Goal: Complete application form: Complete application form

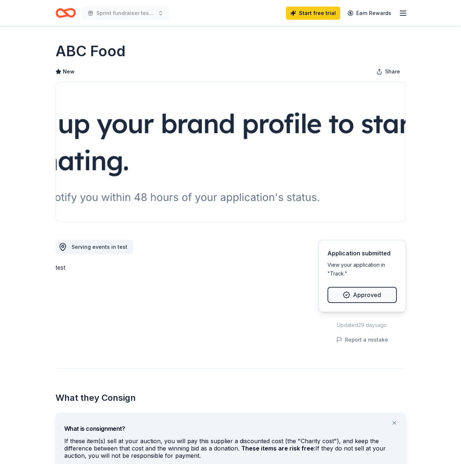
click at [64, 9] on icon "Home" at bounding box center [65, 12] width 20 height 17
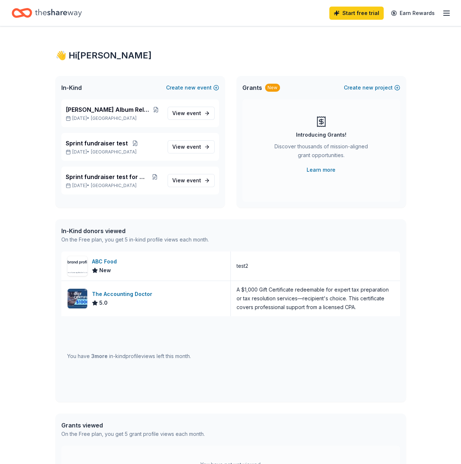
click at [34, 87] on div "👋 Hi [PERSON_NAME] In-Kind Create new event Drake Album Release Party [DATE] • …" at bounding box center [230, 281] width 461 height 510
click at [176, 87] on button "Create new event" at bounding box center [192, 87] width 53 height 9
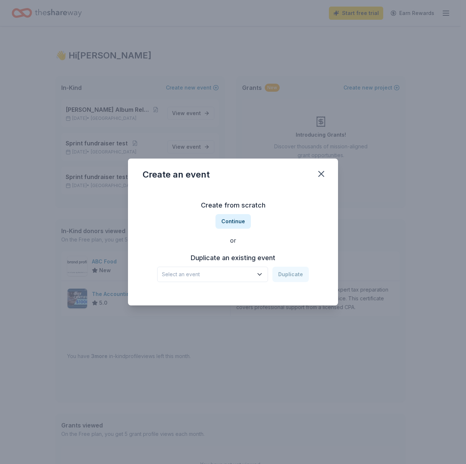
click at [253, 278] on span "Select an event" at bounding box center [207, 274] width 91 height 9
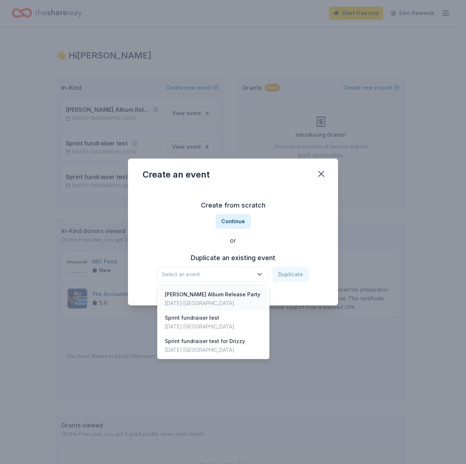
click at [250, 300] on div "Drake Album Release Party Sep 26, 2025 · SF Bay Area" at bounding box center [213, 298] width 109 height 23
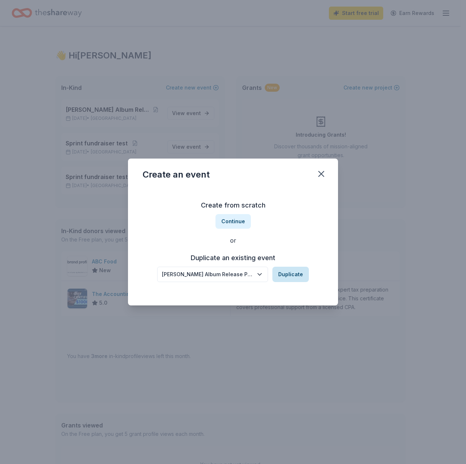
click at [294, 278] on button "Duplicate" at bounding box center [291, 273] width 37 height 15
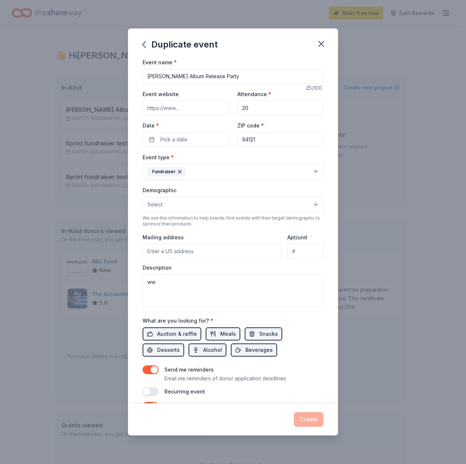
click at [199, 74] on input "[PERSON_NAME] Album Release Party" at bounding box center [233, 76] width 181 height 15
click at [196, 77] on input "[PERSON_NAME] Album Release Party" at bounding box center [233, 76] width 181 height 15
type input "I"
type input "[PERSON_NAME] eating contest"
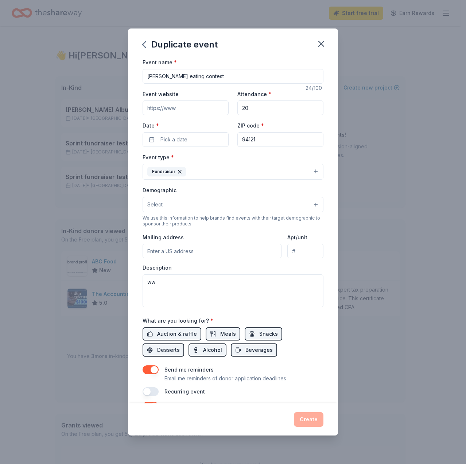
click at [200, 149] on div "Event name * Ding Dong eating contest 24 /100 Event website Attendance * 20 Dat…" at bounding box center [233, 227] width 181 height 338
click at [200, 142] on button "Pick a date" at bounding box center [186, 139] width 86 height 15
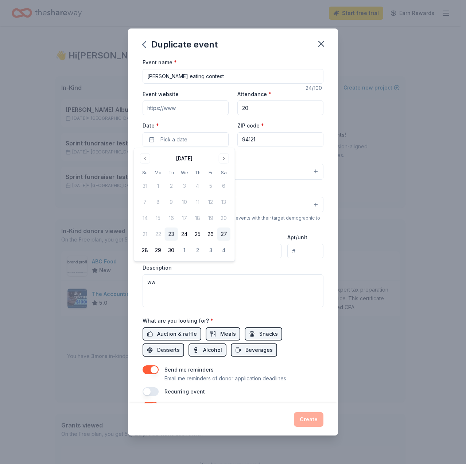
click at [224, 233] on button "27" at bounding box center [224, 233] width 13 height 13
click at [169, 247] on button "30" at bounding box center [171, 249] width 13 height 13
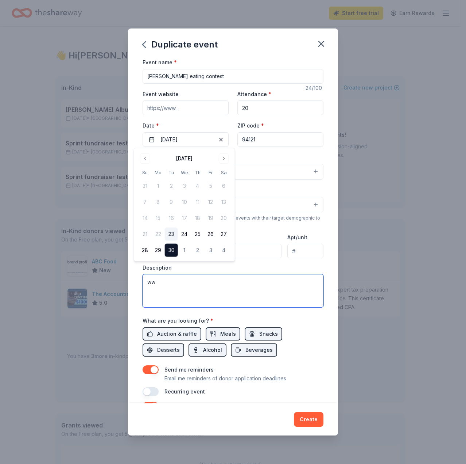
click at [243, 295] on textarea "ww" at bounding box center [233, 290] width 181 height 33
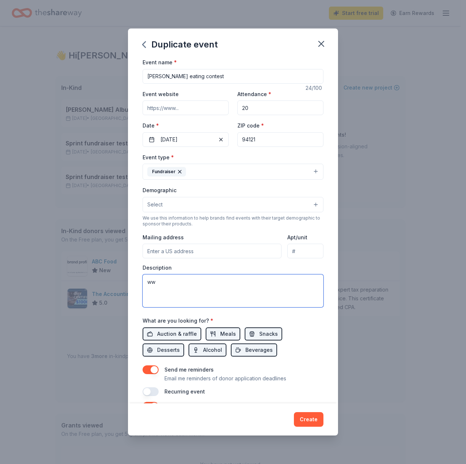
scroll to position [82, 0]
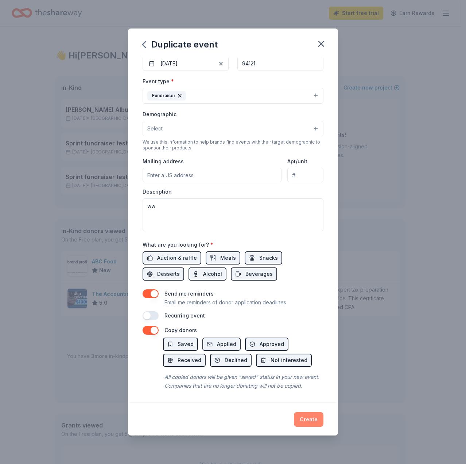
click at [311, 419] on button "Create" at bounding box center [309, 419] width 30 height 15
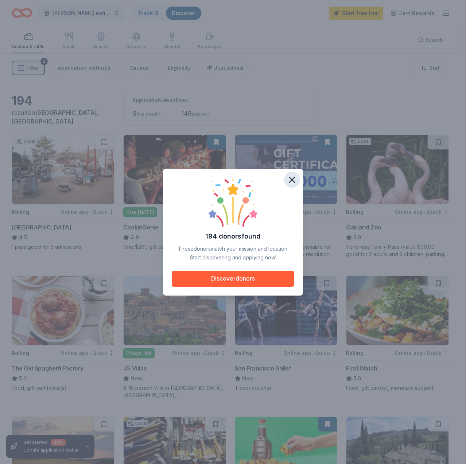
click at [295, 184] on icon "button" at bounding box center [292, 179] width 10 height 10
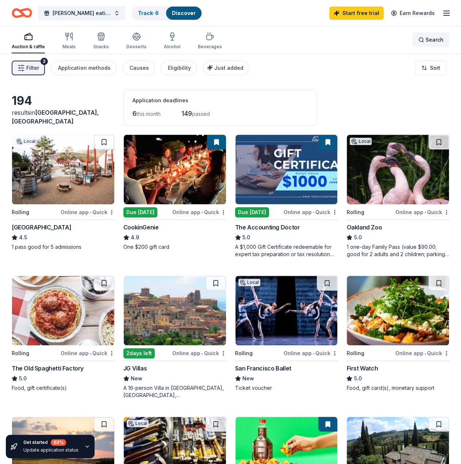
click at [420, 37] on div "Search" at bounding box center [430, 39] width 25 height 9
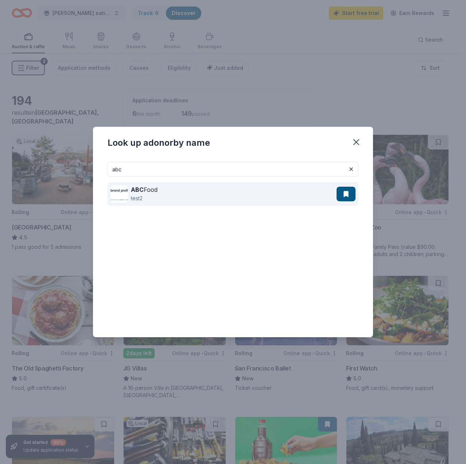
type input "abc"
click at [195, 185] on div "ABC Food test2" at bounding box center [224, 193] width 226 height 23
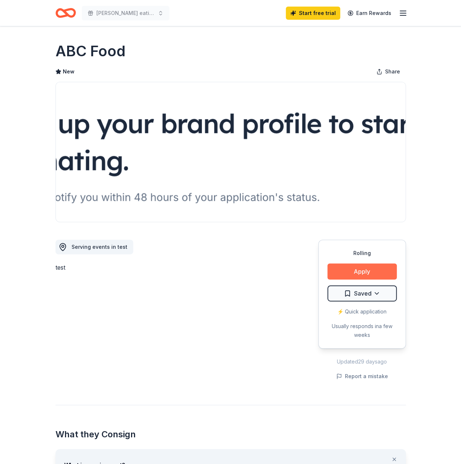
click at [363, 268] on button "Apply" at bounding box center [361, 271] width 69 height 16
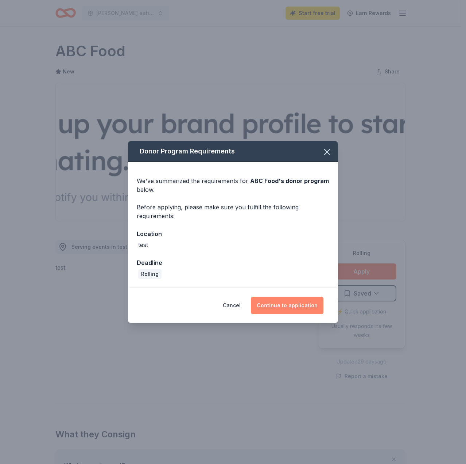
click at [282, 303] on button "Continue to application" at bounding box center [287, 305] width 73 height 18
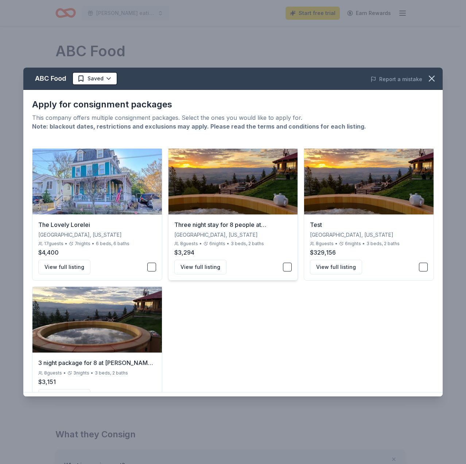
click at [283, 265] on button "button" at bounding box center [287, 266] width 9 height 9
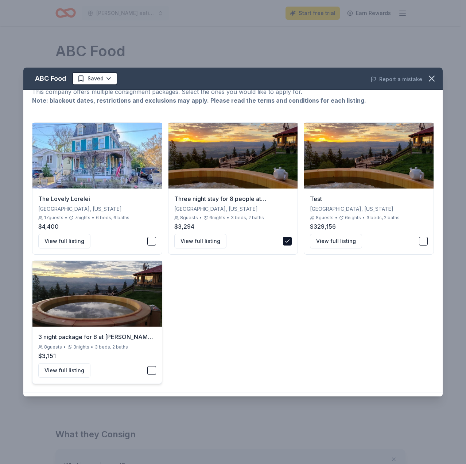
click at [152, 368] on button "button" at bounding box center [151, 370] width 9 height 9
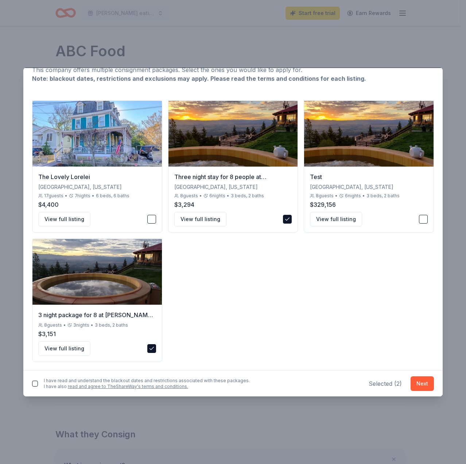
scroll to position [0, 0]
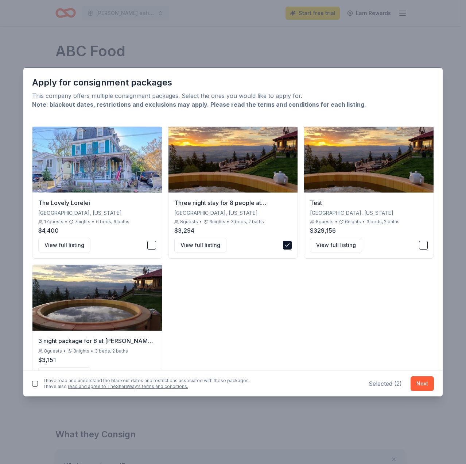
click at [142, 32] on div "ABC Food Saved Report a mistake Apply for consignment packages This company off…" at bounding box center [233, 232] width 466 height 464
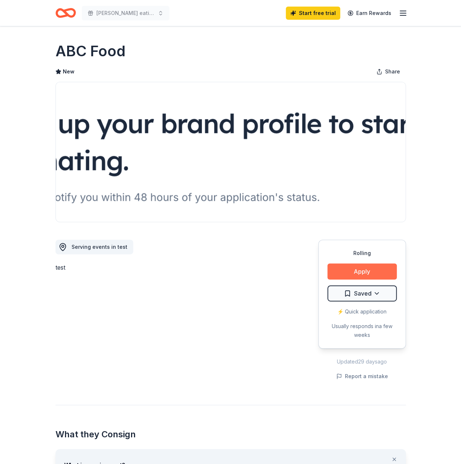
click at [380, 273] on button "Apply" at bounding box center [361, 271] width 69 height 16
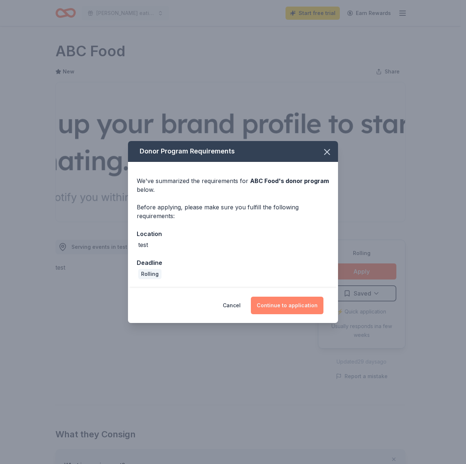
click at [304, 303] on button "Continue to application" at bounding box center [287, 305] width 73 height 18
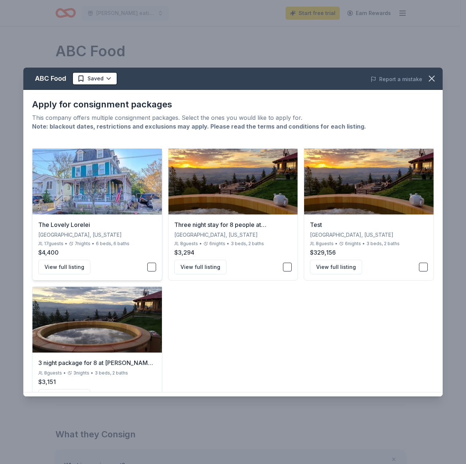
click at [153, 269] on div "The Lovely Lorelei Miami, Florida 17 guests • 7 nights • 6 beds, 6 baths $4,400…" at bounding box center [97, 247] width 130 height 66
click at [419, 265] on button "button" at bounding box center [423, 266] width 9 height 9
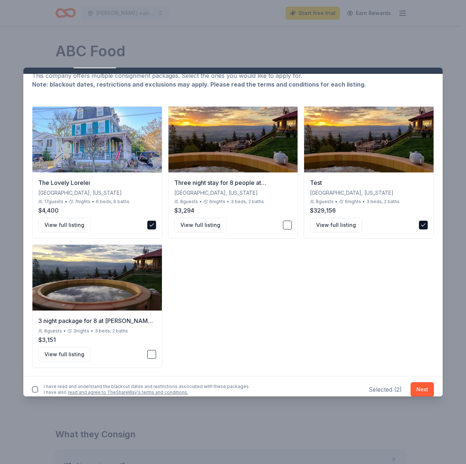
scroll to position [22, 0]
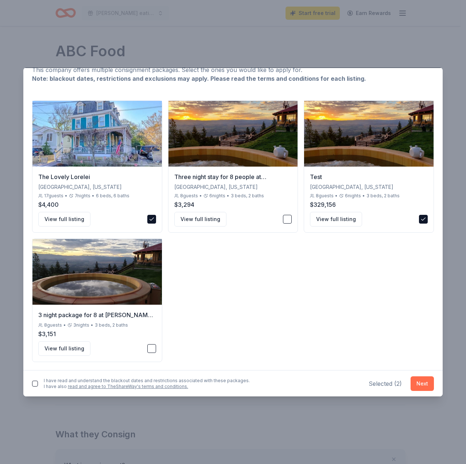
click at [423, 385] on button "Next" at bounding box center [422, 383] width 23 height 15
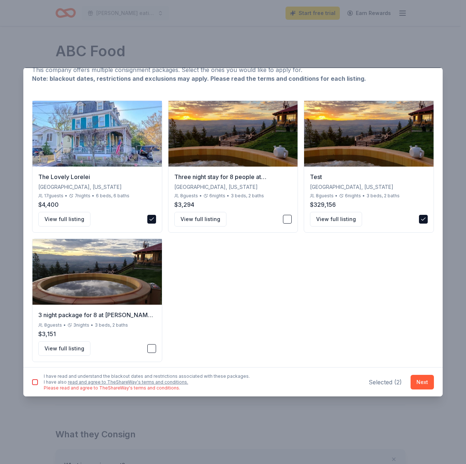
click at [35, 381] on button "button" at bounding box center [35, 382] width 6 height 6
click at [412, 380] on button "Next" at bounding box center [422, 381] width 23 height 15
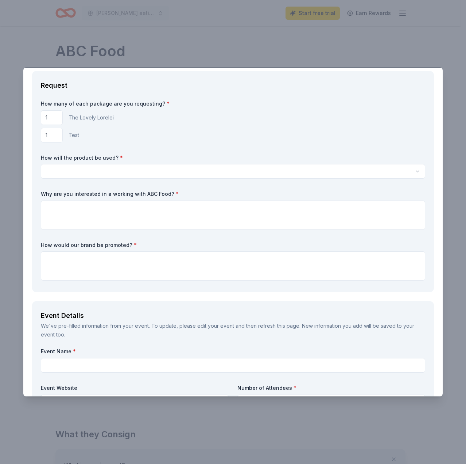
click at [51, 119] on input "1" at bounding box center [52, 117] width 22 height 15
type input "3"
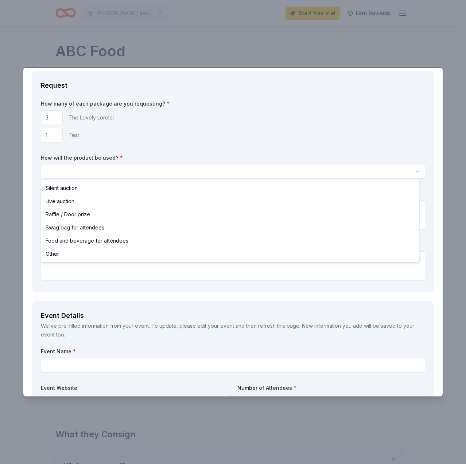
click at [78, 165] on html "[PERSON_NAME] eating contest Start free trial Earn Rewards Rolling Share ABC Fo…" at bounding box center [233, 232] width 466 height 464
select select "silentAuction"
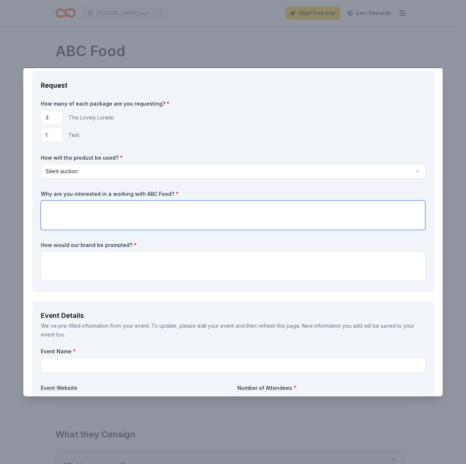
click at [80, 224] on textarea at bounding box center [233, 214] width 385 height 29
type textarea "Because I like eating ding dongs"
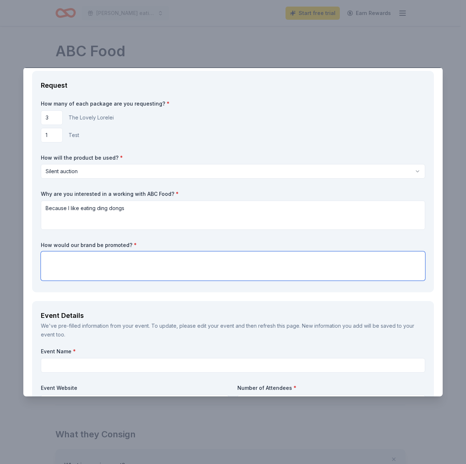
click at [104, 264] on textarea at bounding box center [233, 265] width 385 height 29
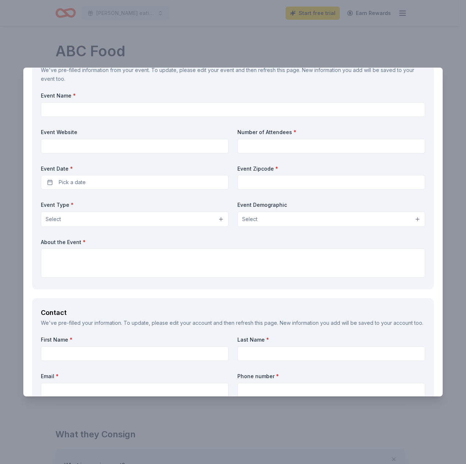
type textarea "Via Nestle foods ding dong"
click at [274, 153] on div "Event Name * Event Website Number of Attendees * Event Date * Pick a date Event…" at bounding box center [233, 186] width 385 height 188
click at [274, 149] on input at bounding box center [332, 146] width 188 height 15
type input "20"
click at [280, 179] on input "text" at bounding box center [332, 182] width 188 height 15
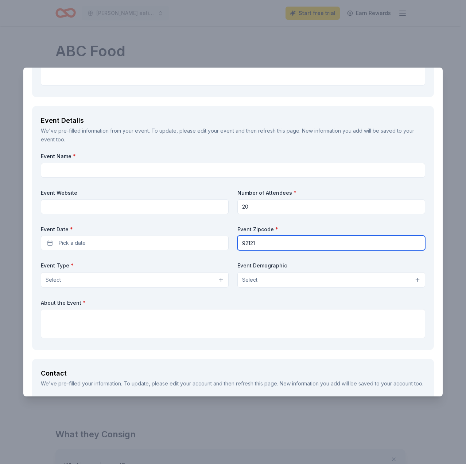
scroll to position [219, 0]
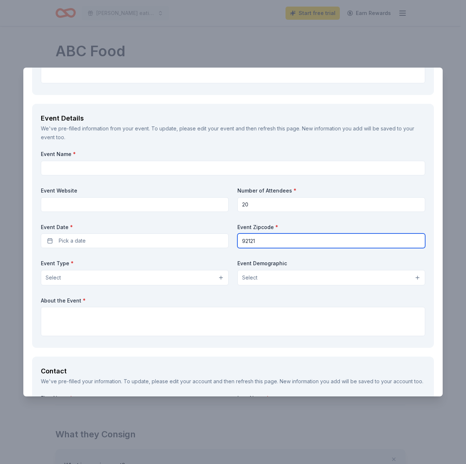
type input "92121"
click at [224, 178] on div "Event Name * Event Website Number of Attendees * 20 Event Date * Pick a date Ev…" at bounding box center [233, 244] width 385 height 188
click at [288, 204] on input "20" at bounding box center [332, 204] width 188 height 15
click at [250, 240] on input "92121" at bounding box center [332, 240] width 188 height 15
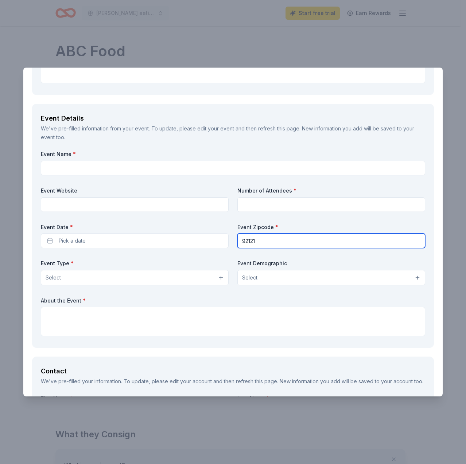
click at [250, 240] on input "92121" at bounding box center [332, 240] width 188 height 15
click at [228, 223] on div "Event Name * Event Website Number of Attendees * Event Date * Pick a date Event…" at bounding box center [233, 244] width 385 height 188
click at [392, 64] on div "ABC Food Saved Report a mistake Request How many of each package are you reques…" at bounding box center [233, 232] width 466 height 464
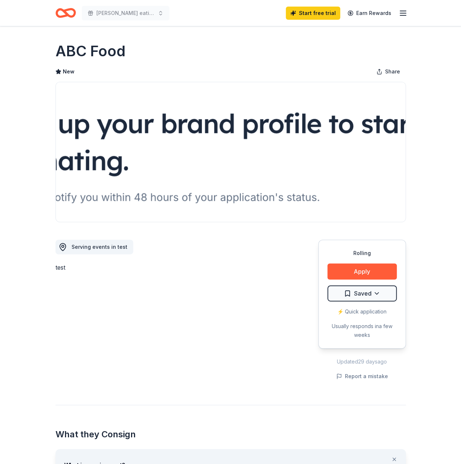
click at [79, 13] on div "[PERSON_NAME] eating contest" at bounding box center [112, 12] width 114 height 17
click at [72, 13] on icon "Home" at bounding box center [65, 12] width 20 height 17
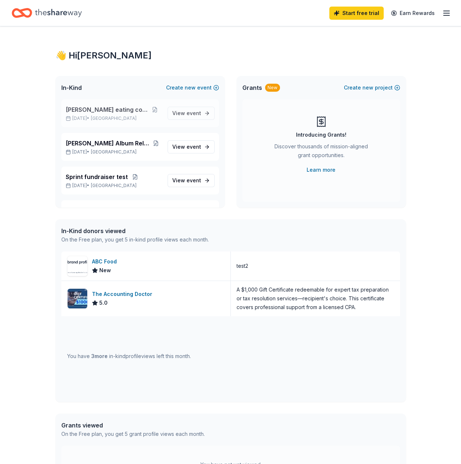
click at [125, 111] on span "[PERSON_NAME] eating contest" at bounding box center [107, 109] width 83 height 9
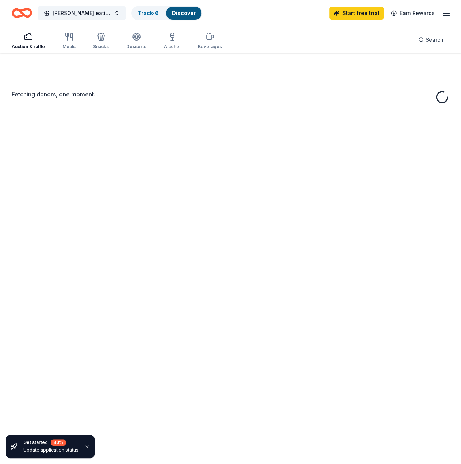
click at [143, 108] on div "Fetching donors, one moment..." at bounding box center [230, 285] width 461 height 464
click at [111, 14] on span "[PERSON_NAME] eating contest" at bounding box center [82, 13] width 58 height 9
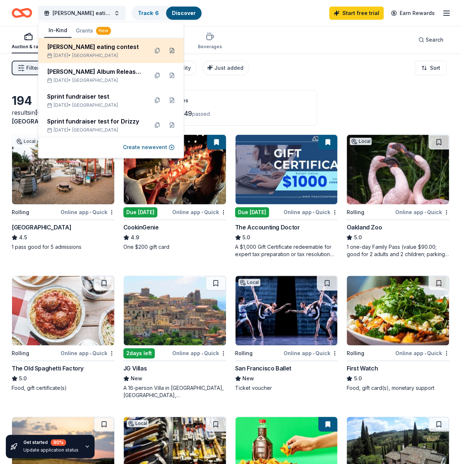
click at [166, 49] on button at bounding box center [172, 51] width 12 height 12
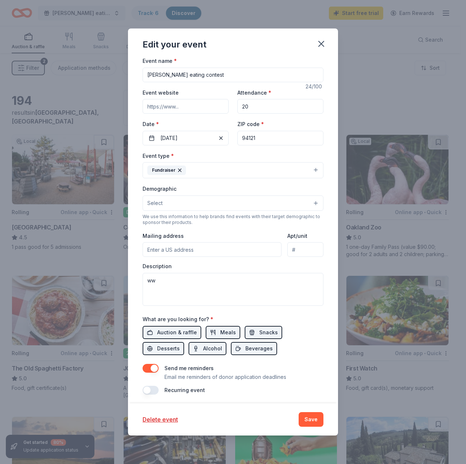
scroll to position [47, 0]
click at [311, 425] on button "Save" at bounding box center [311, 419] width 25 height 15
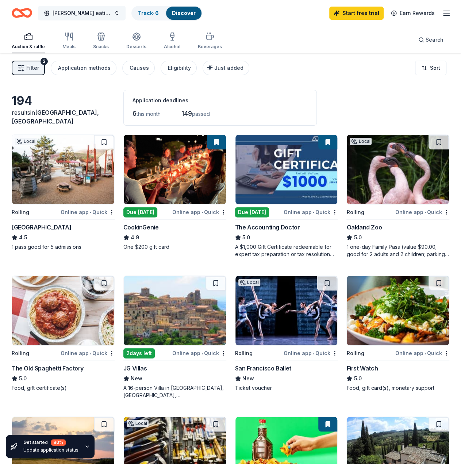
click at [114, 16] on button "[PERSON_NAME] eating contest" at bounding box center [82, 13] width 88 height 15
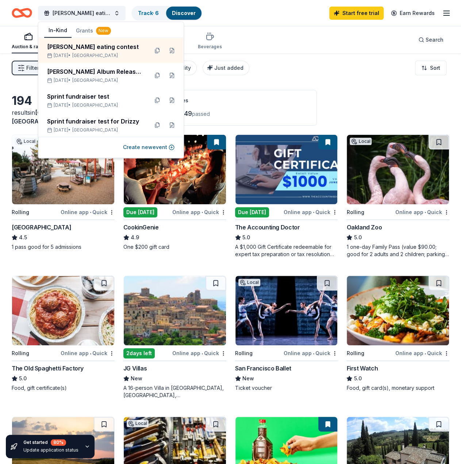
click at [293, 46] on div "Auction & raffle Meals Snacks Desserts Alcohol Beverages Search" at bounding box center [231, 39] width 438 height 27
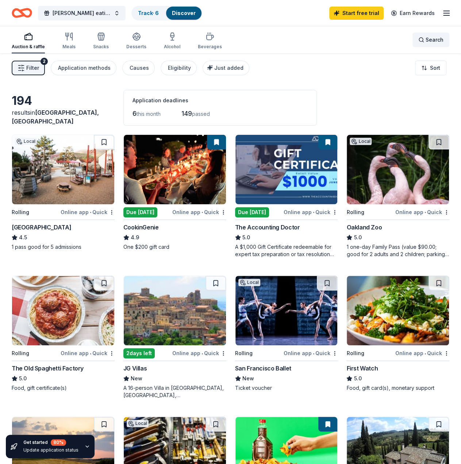
click at [419, 42] on div "Search" at bounding box center [430, 39] width 25 height 9
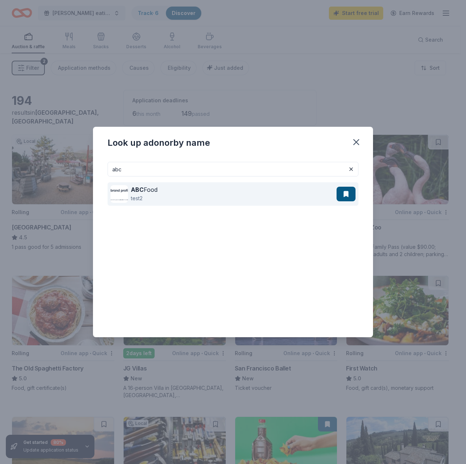
type input "abc"
click at [204, 199] on div "ABC Food test2" at bounding box center [224, 193] width 226 height 23
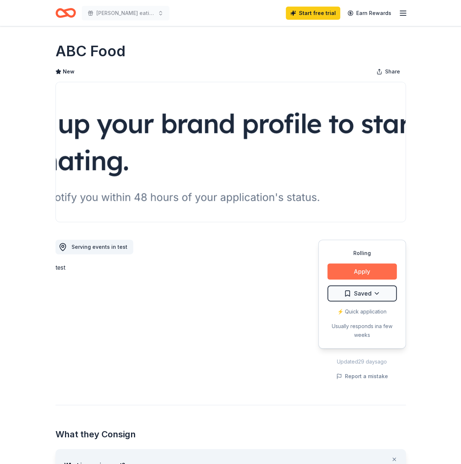
click at [378, 270] on button "Apply" at bounding box center [361, 271] width 69 height 16
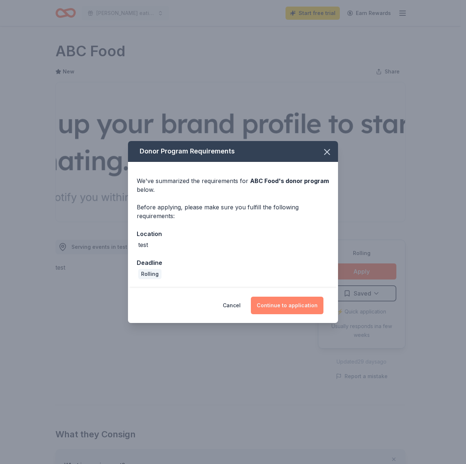
click at [292, 308] on button "Continue to application" at bounding box center [287, 305] width 73 height 18
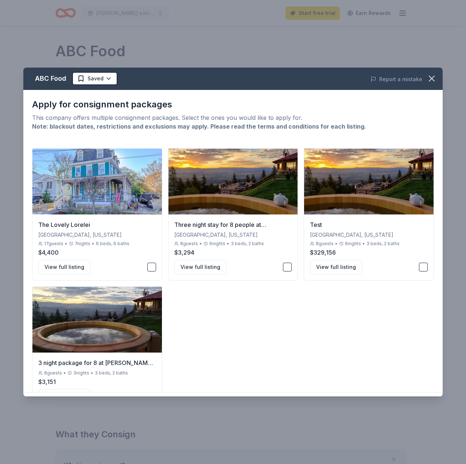
scroll to position [26, 0]
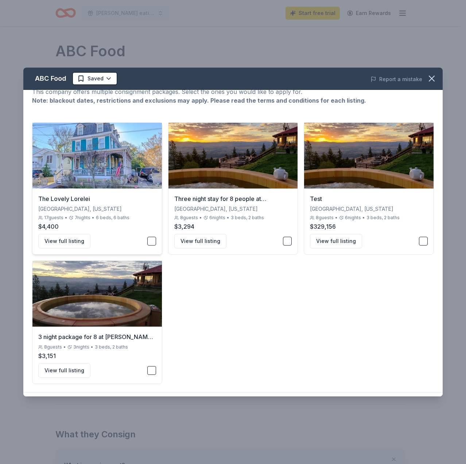
click at [148, 238] on button "button" at bounding box center [151, 241] width 9 height 9
click at [154, 366] on div "3 night package for 8 at [PERSON_NAME][GEOGRAPHIC_DATA] 8 guests • 3 nights • 3…" at bounding box center [97, 354] width 130 height 57
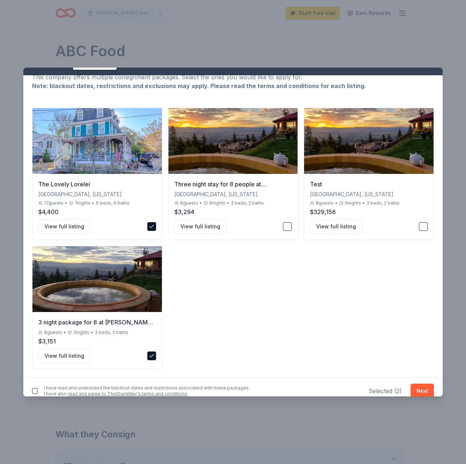
scroll to position [22, 0]
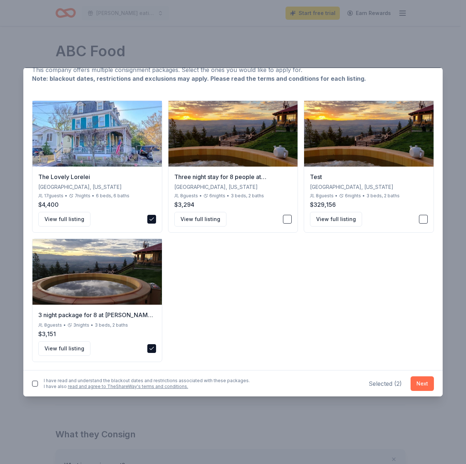
click at [419, 381] on button "Next" at bounding box center [422, 383] width 23 height 15
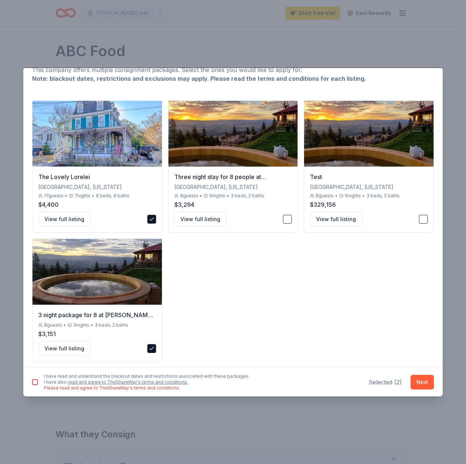
click at [37, 382] on button "button" at bounding box center [35, 382] width 6 height 6
click at [413, 381] on button "Next" at bounding box center [422, 381] width 23 height 15
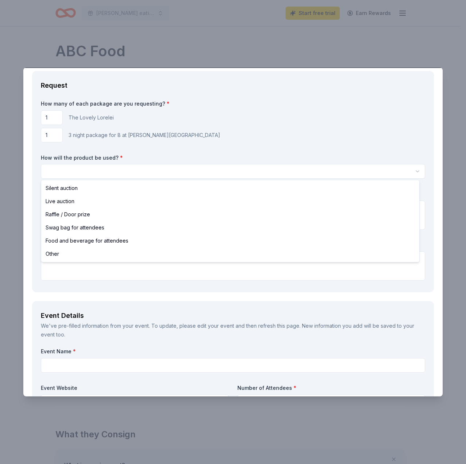
click at [94, 170] on html "[PERSON_NAME] eating contest Start free trial Earn Rewards Rolling Share ABC Fo…" at bounding box center [233, 232] width 466 height 464
select select "liveAuction"
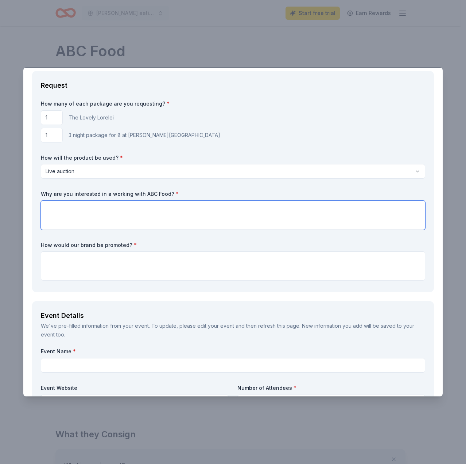
click at [102, 210] on textarea at bounding box center [233, 214] width 385 height 29
type textarea "ss"
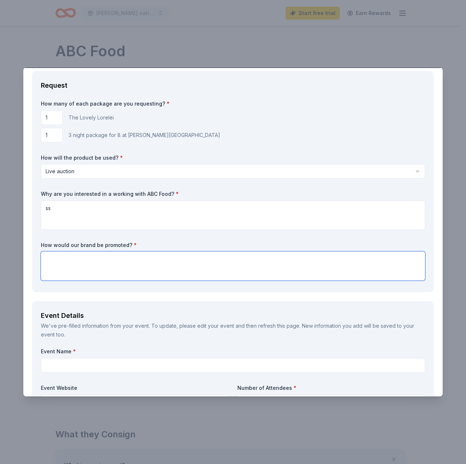
click at [107, 265] on textarea at bounding box center [233, 265] width 385 height 29
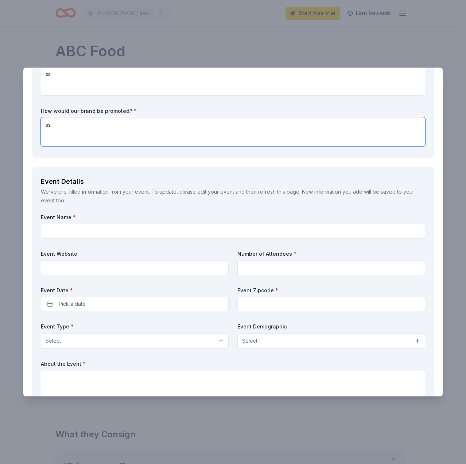
scroll to position [241, 0]
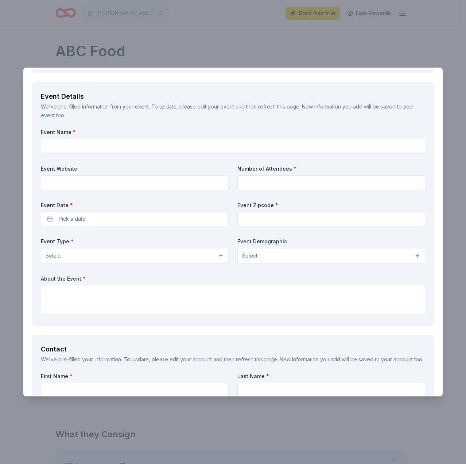
type textarea "ss"
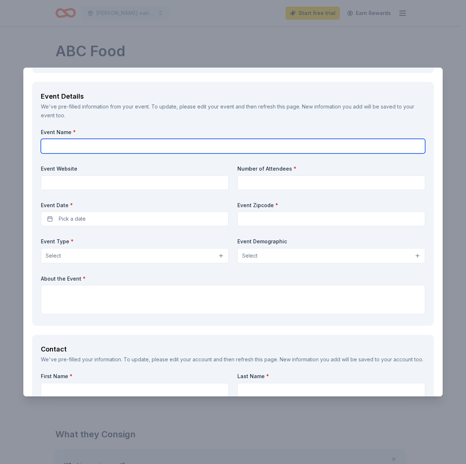
click at [123, 149] on input "text" at bounding box center [233, 146] width 385 height 15
type input "[PERSON_NAME] eating contest"
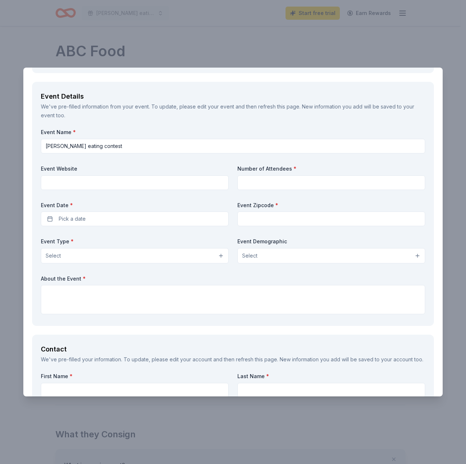
click at [255, 176] on input at bounding box center [332, 182] width 188 height 15
type input "20"
click at [135, 218] on button "Pick a date" at bounding box center [135, 218] width 188 height 15
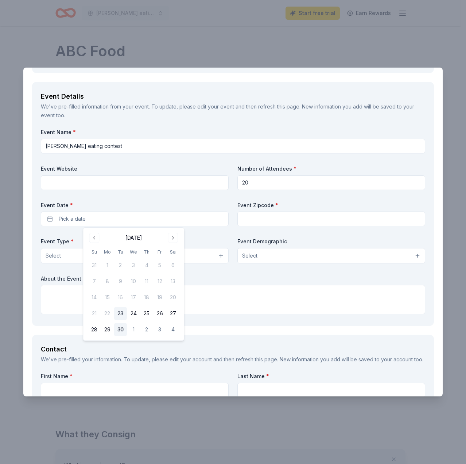
click at [120, 328] on button "30" at bounding box center [120, 329] width 13 height 13
click at [270, 219] on input "text" at bounding box center [332, 218] width 188 height 15
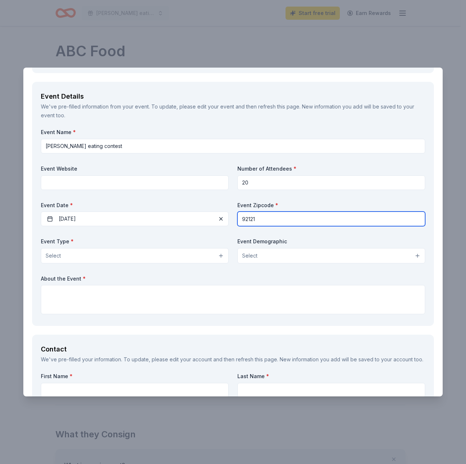
type input "92121"
click at [192, 256] on button "Select" at bounding box center [135, 255] width 188 height 15
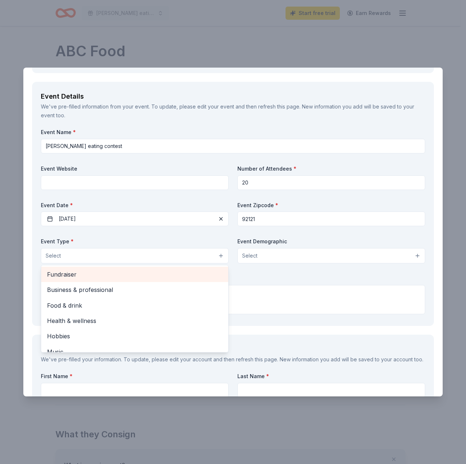
click at [187, 272] on span "Fundraiser" at bounding box center [135, 273] width 176 height 9
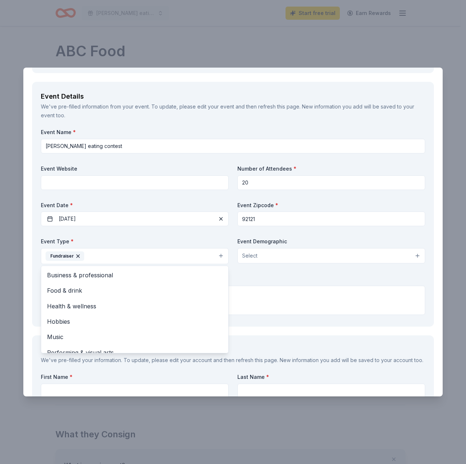
click at [268, 271] on div "Event Name * [PERSON_NAME] eating contest Event Website Number of Attendees * 2…" at bounding box center [233, 222] width 385 height 189
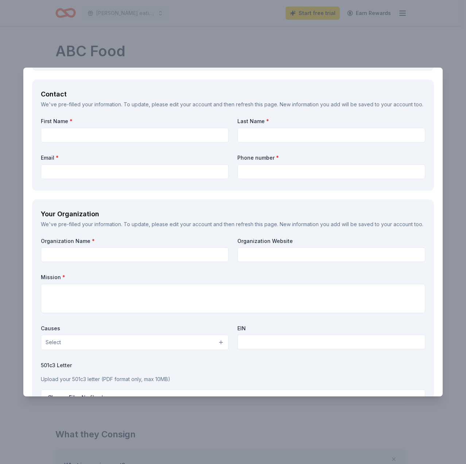
scroll to position [314, 0]
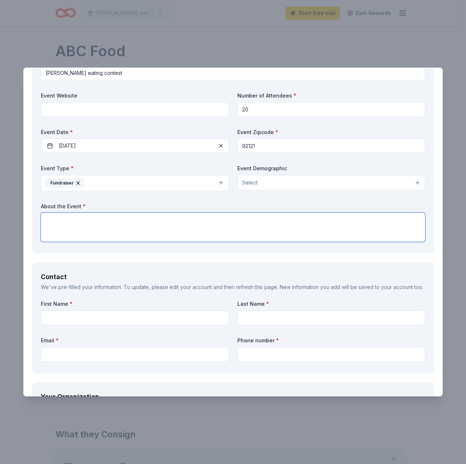
click at [153, 226] on textarea at bounding box center [233, 226] width 385 height 29
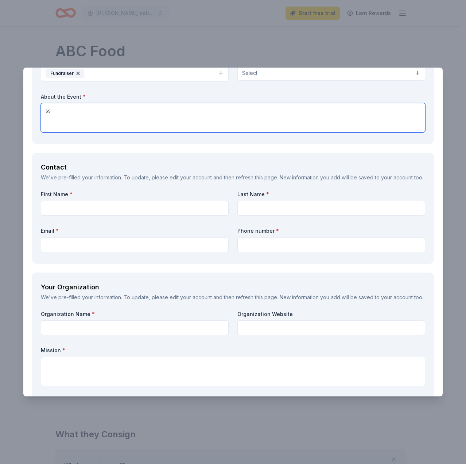
type textarea "ss"
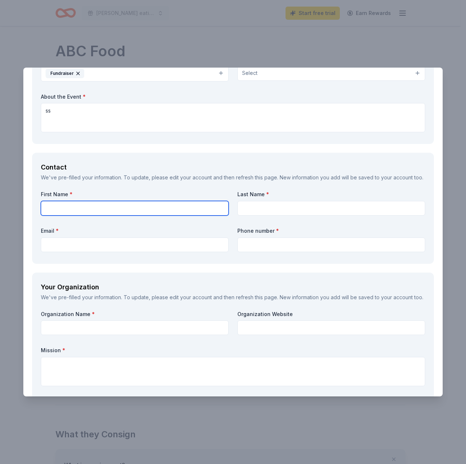
click at [150, 215] on input "text" at bounding box center [135, 208] width 188 height 15
type input "[PERSON_NAME]"
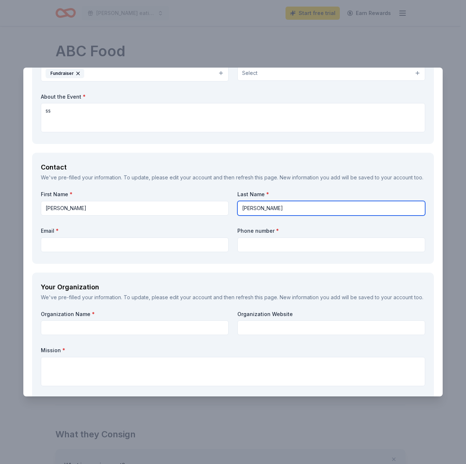
type input "[PERSON_NAME]"
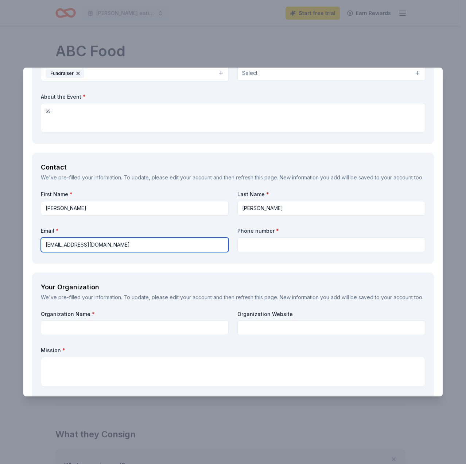
type input "[EMAIL_ADDRESS][DOMAIN_NAME]"
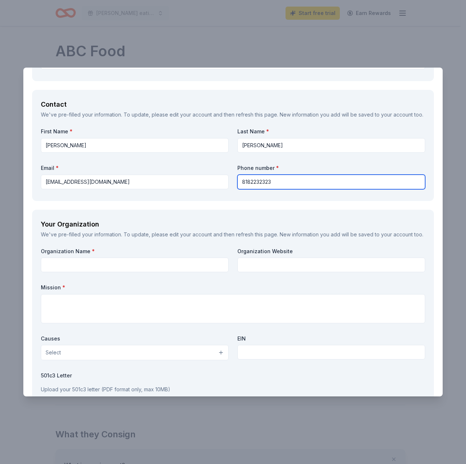
scroll to position [533, 0]
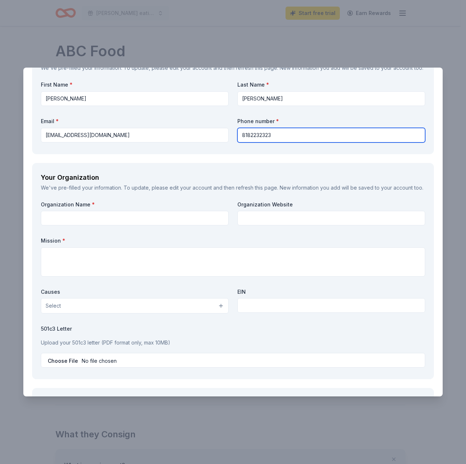
type input "8182232323"
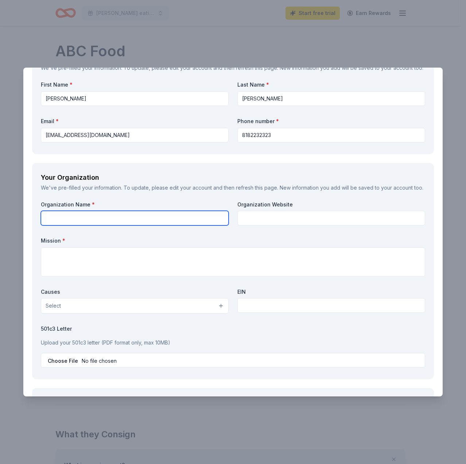
click at [152, 225] on input "text" at bounding box center [135, 218] width 188 height 15
type input "Open the Door"
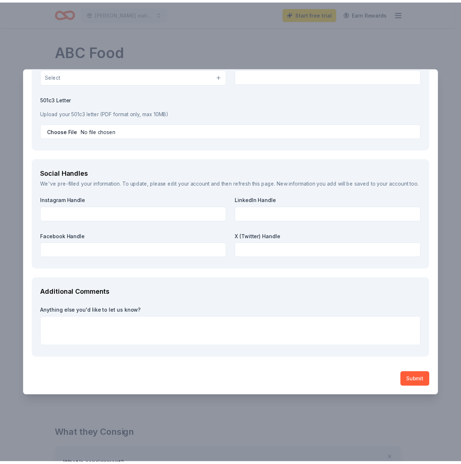
scroll to position [787, 0]
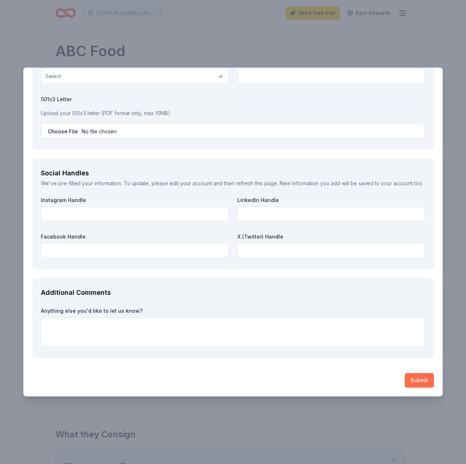
type textarea "We open doors. Literally."
click at [416, 376] on button "Submit" at bounding box center [419, 380] width 29 height 15
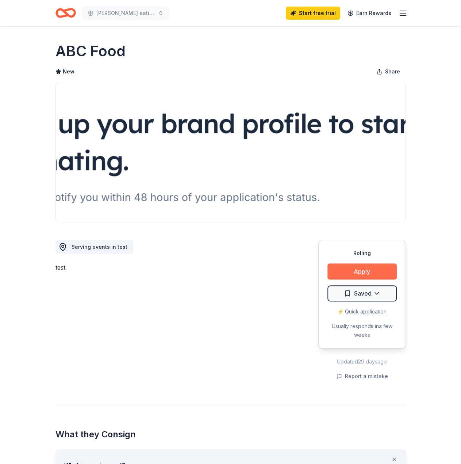
click at [357, 270] on button "Apply" at bounding box center [361, 271] width 69 height 16
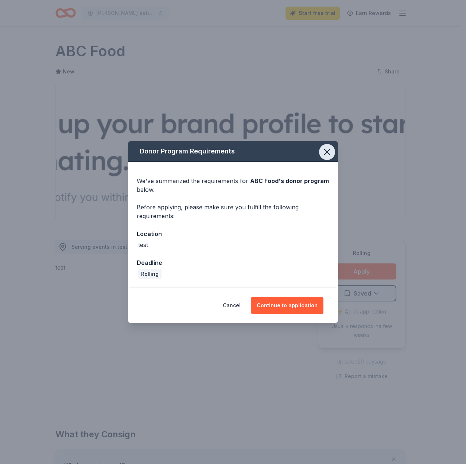
click at [328, 154] on icon "button" at bounding box center [327, 152] width 10 height 10
